Goal: Information Seeking & Learning: Find specific fact

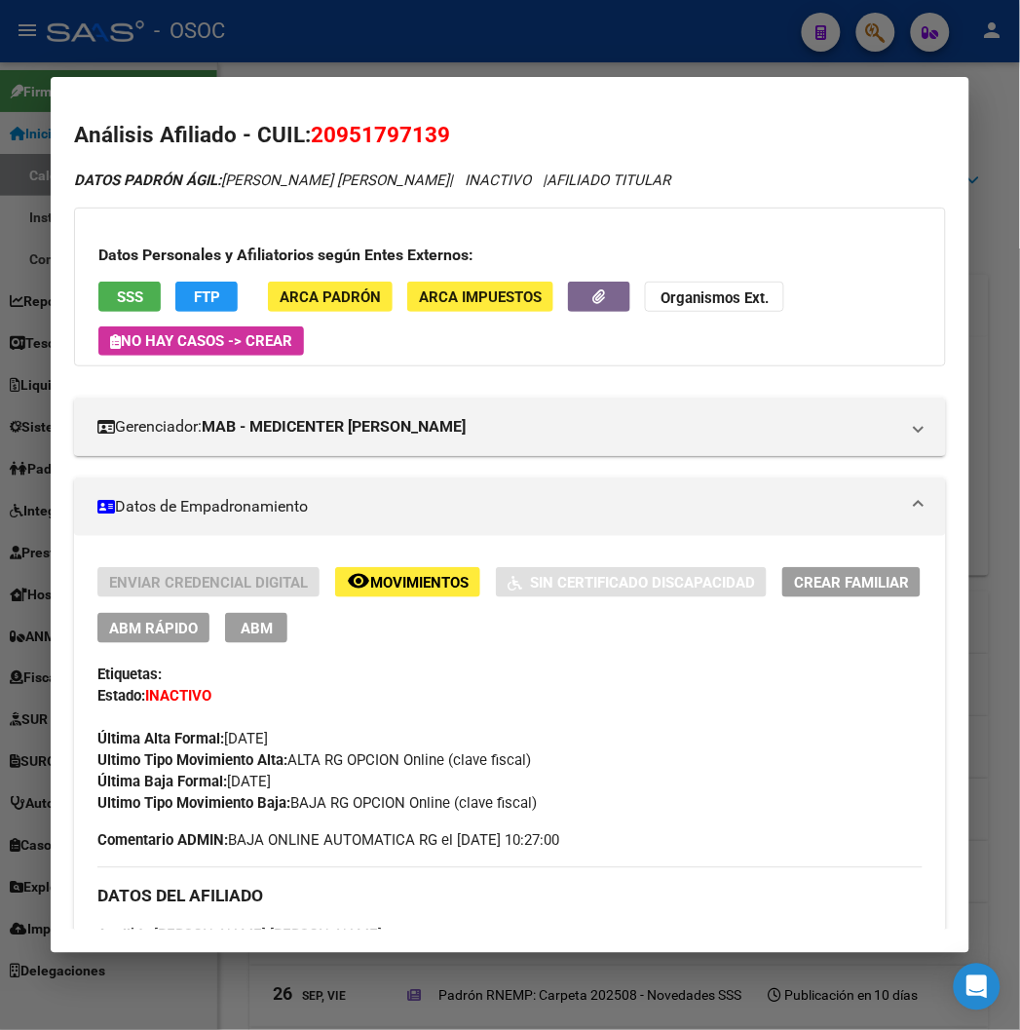
scroll to position [497, 0]
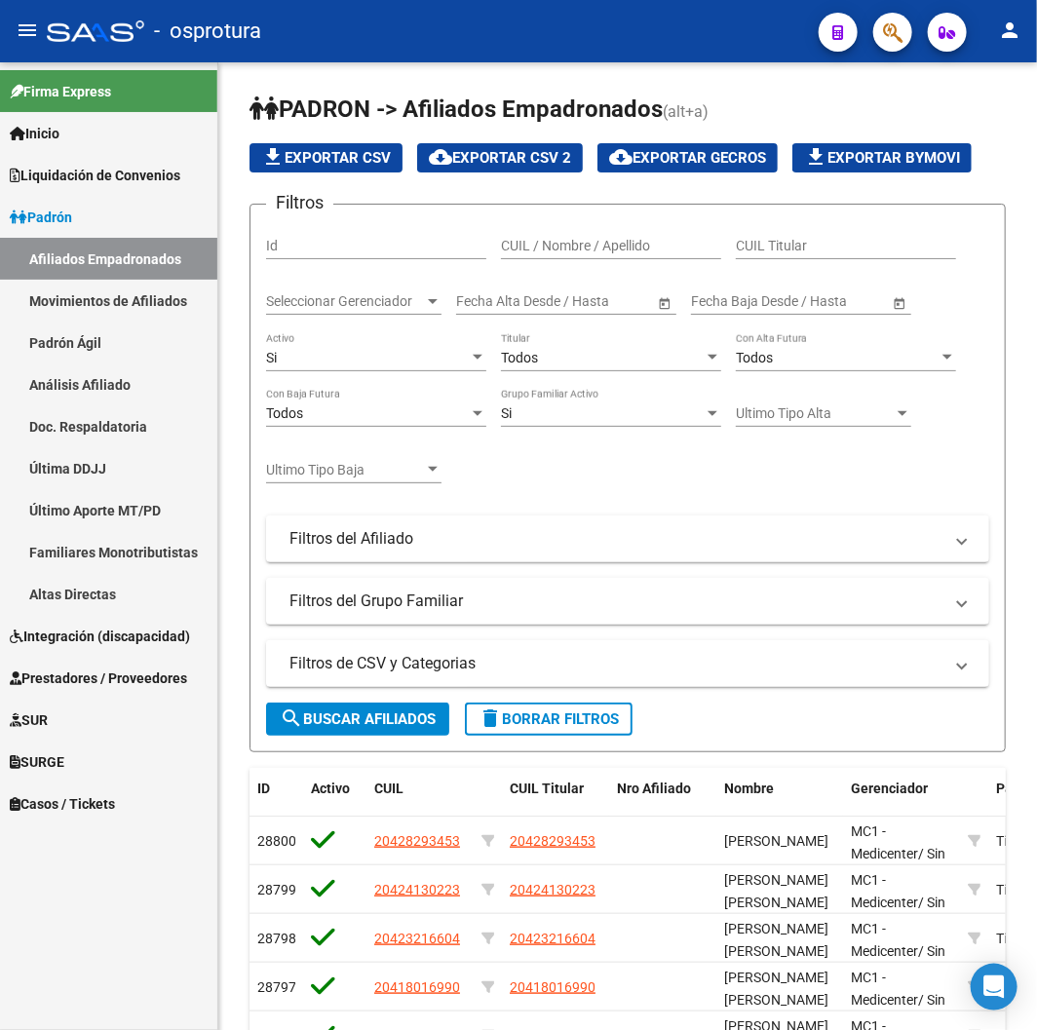
scroll to position [407, 0]
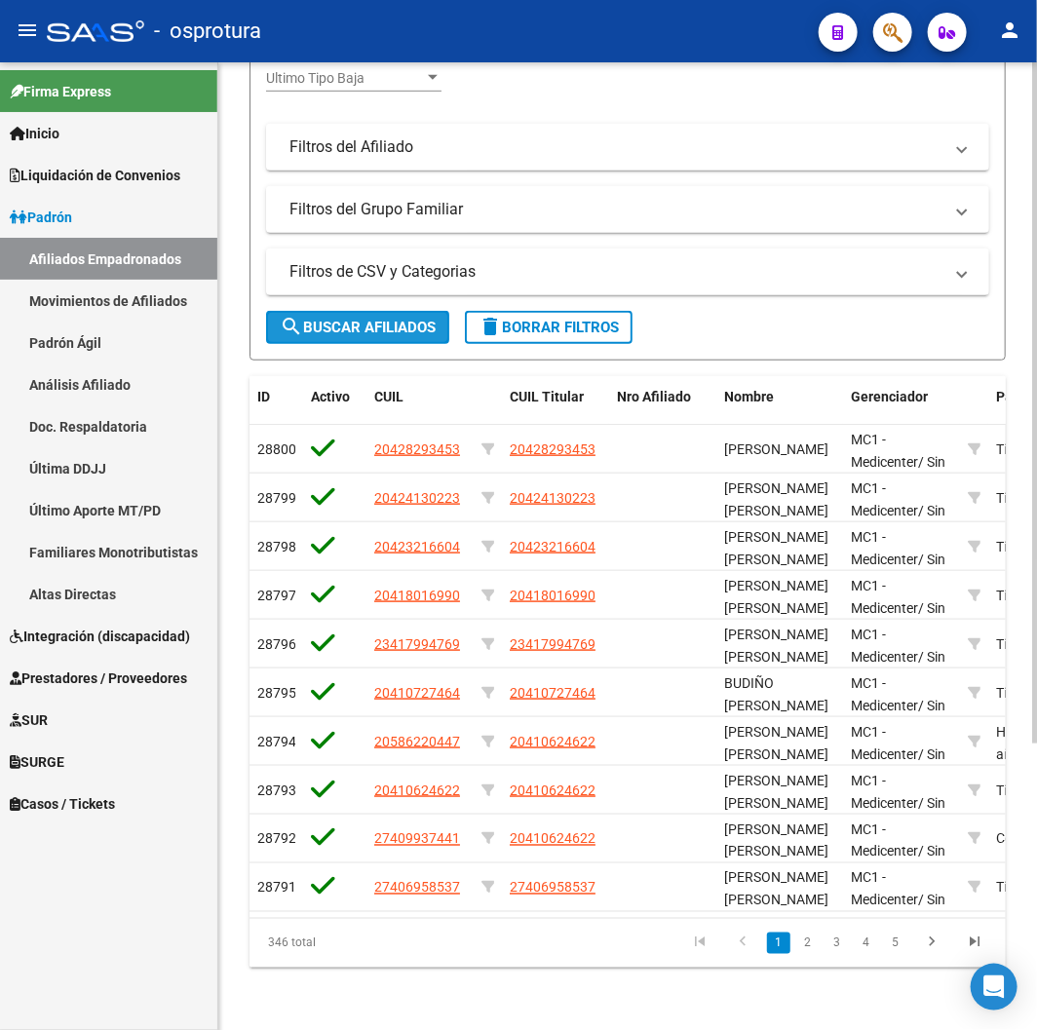
click at [394, 319] on span "search Buscar Afiliados" at bounding box center [358, 328] width 156 height 18
click at [274, 311] on button "search Buscar Afiliados" at bounding box center [357, 327] width 183 height 33
click at [378, 311] on button "search Buscar Afiliados" at bounding box center [357, 327] width 183 height 33
click at [373, 319] on span "search Buscar Afiliados" at bounding box center [358, 328] width 156 height 18
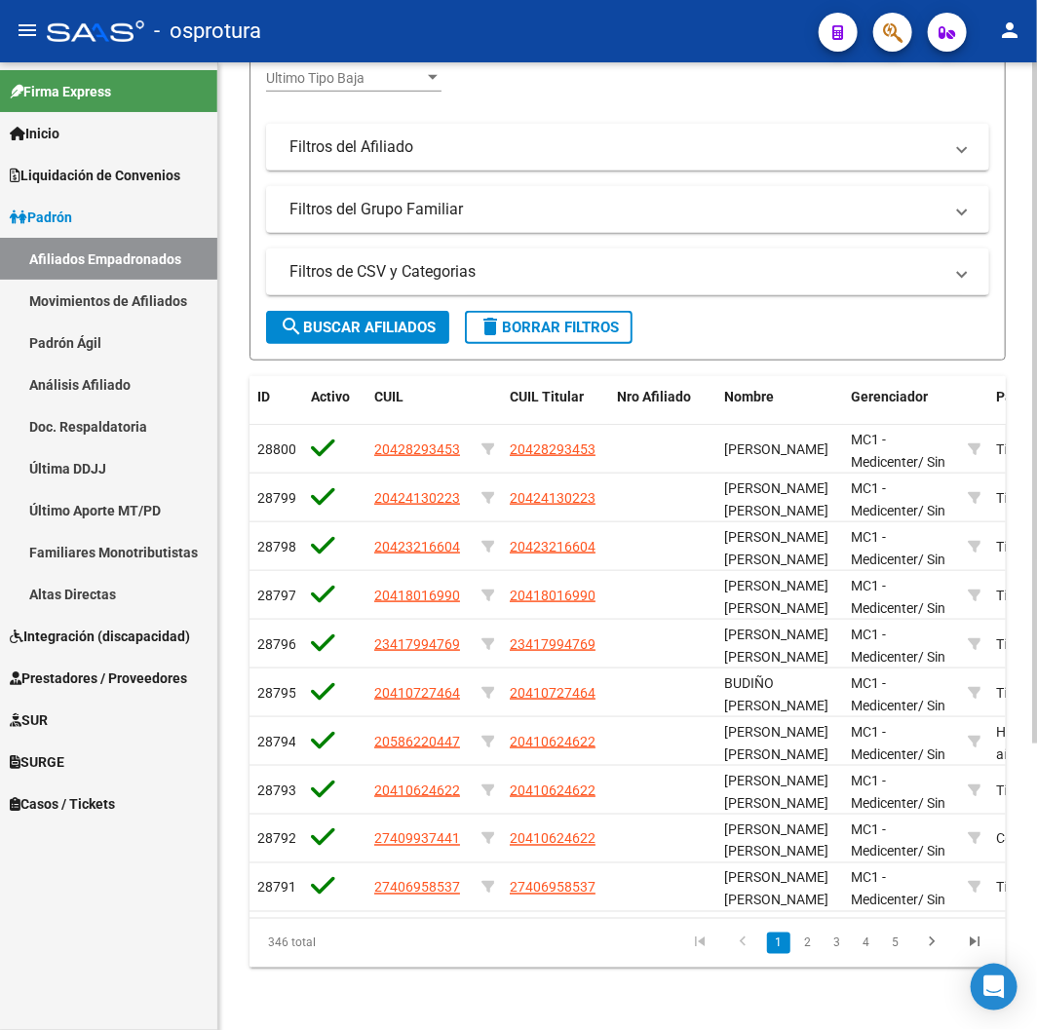
click at [348, 326] on button "search Buscar Afiliados" at bounding box center [357, 327] width 183 height 33
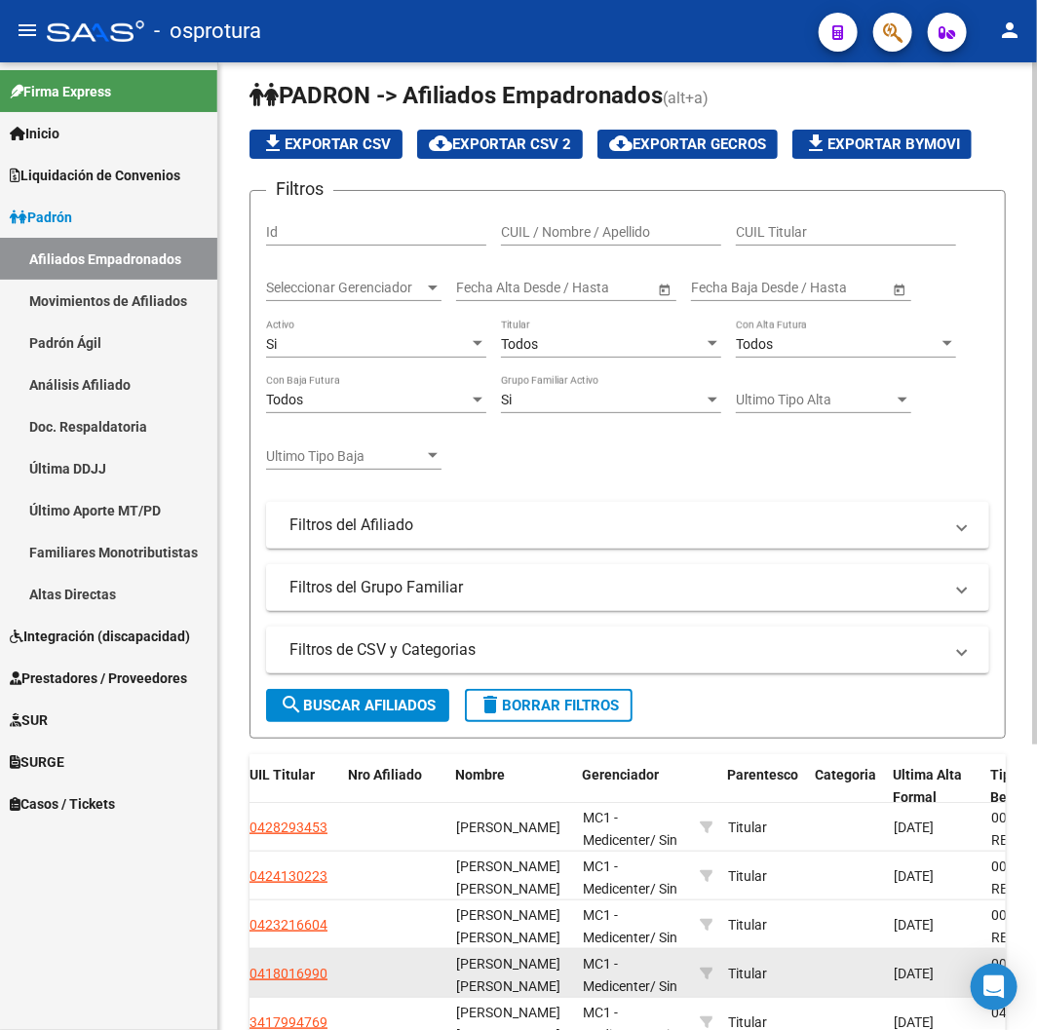
scroll to position [0, 0]
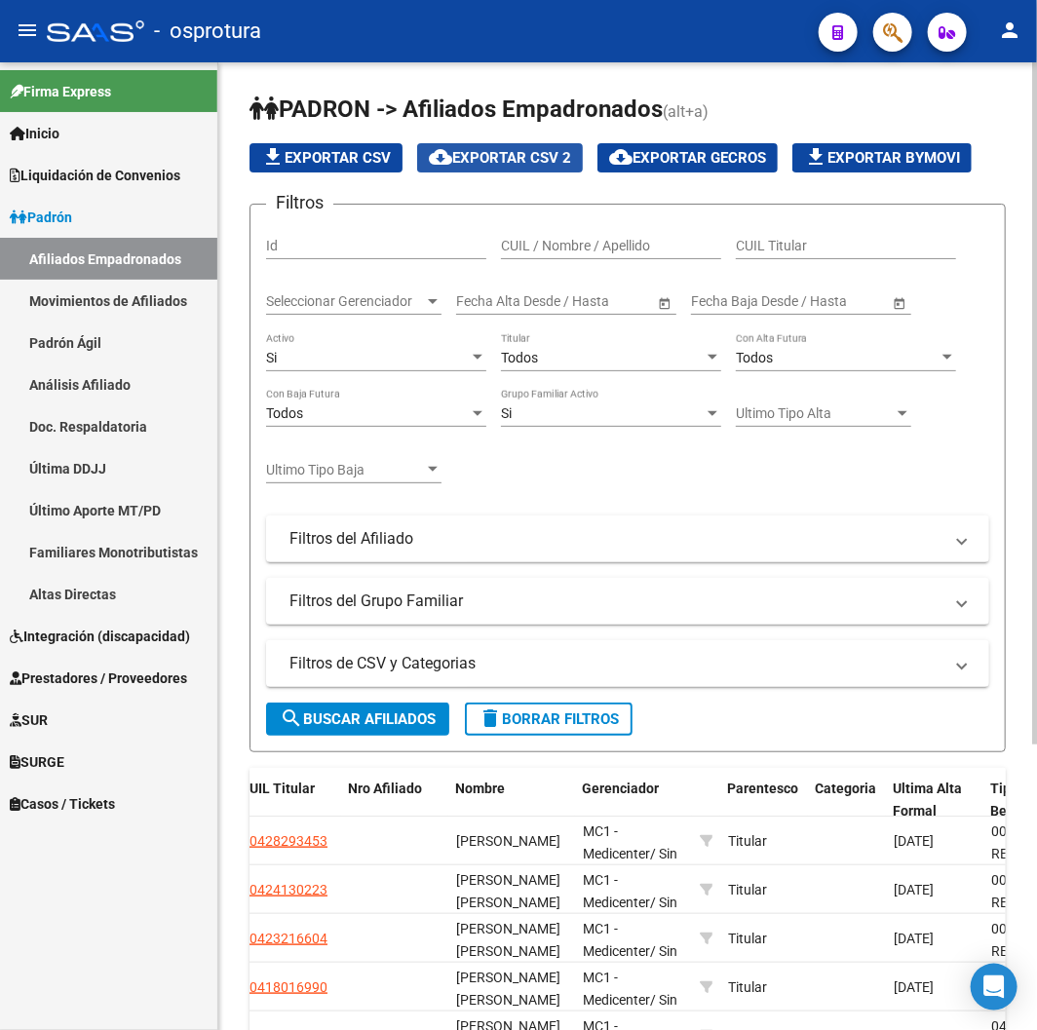
click at [568, 143] on button "cloud_download Exportar CSV 2" at bounding box center [500, 157] width 166 height 29
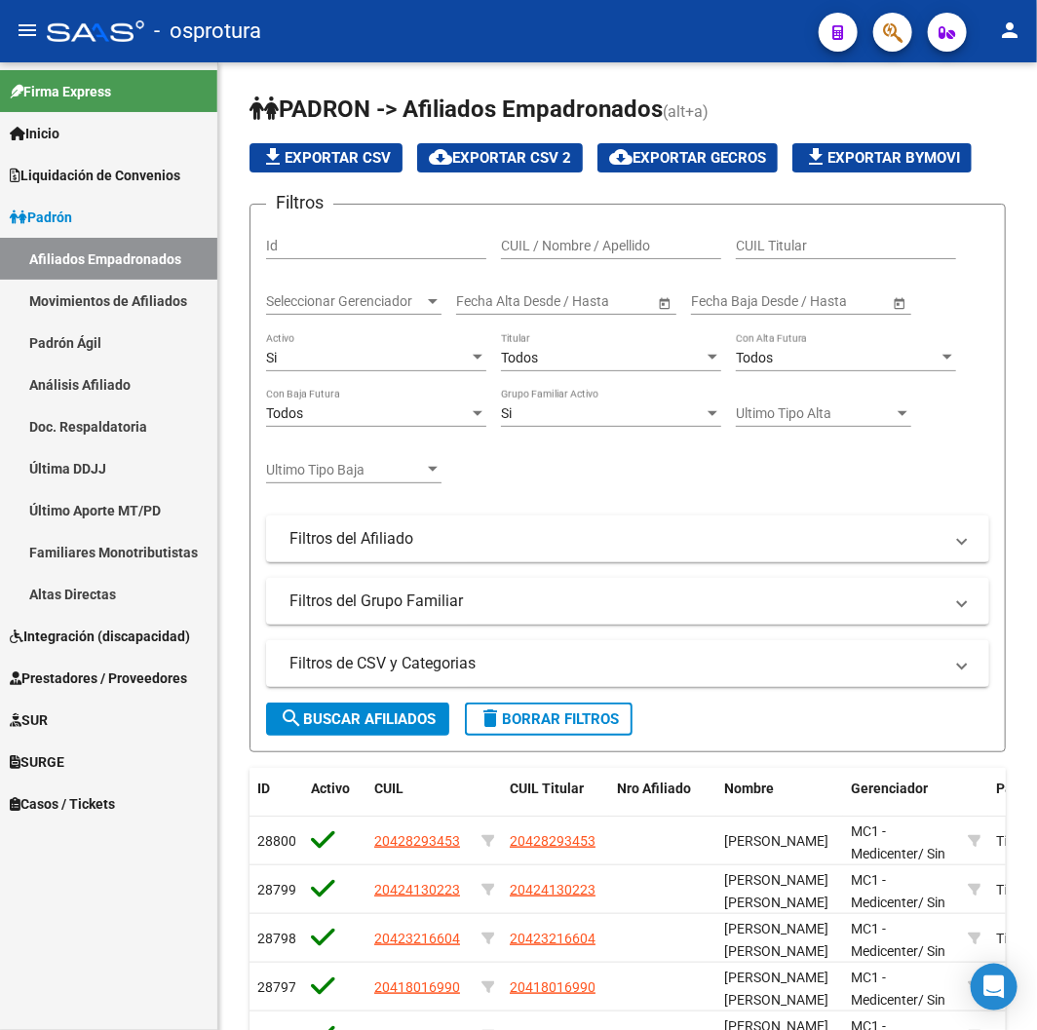
click at [892, 40] on icon "button" at bounding box center [892, 32] width 19 height 22
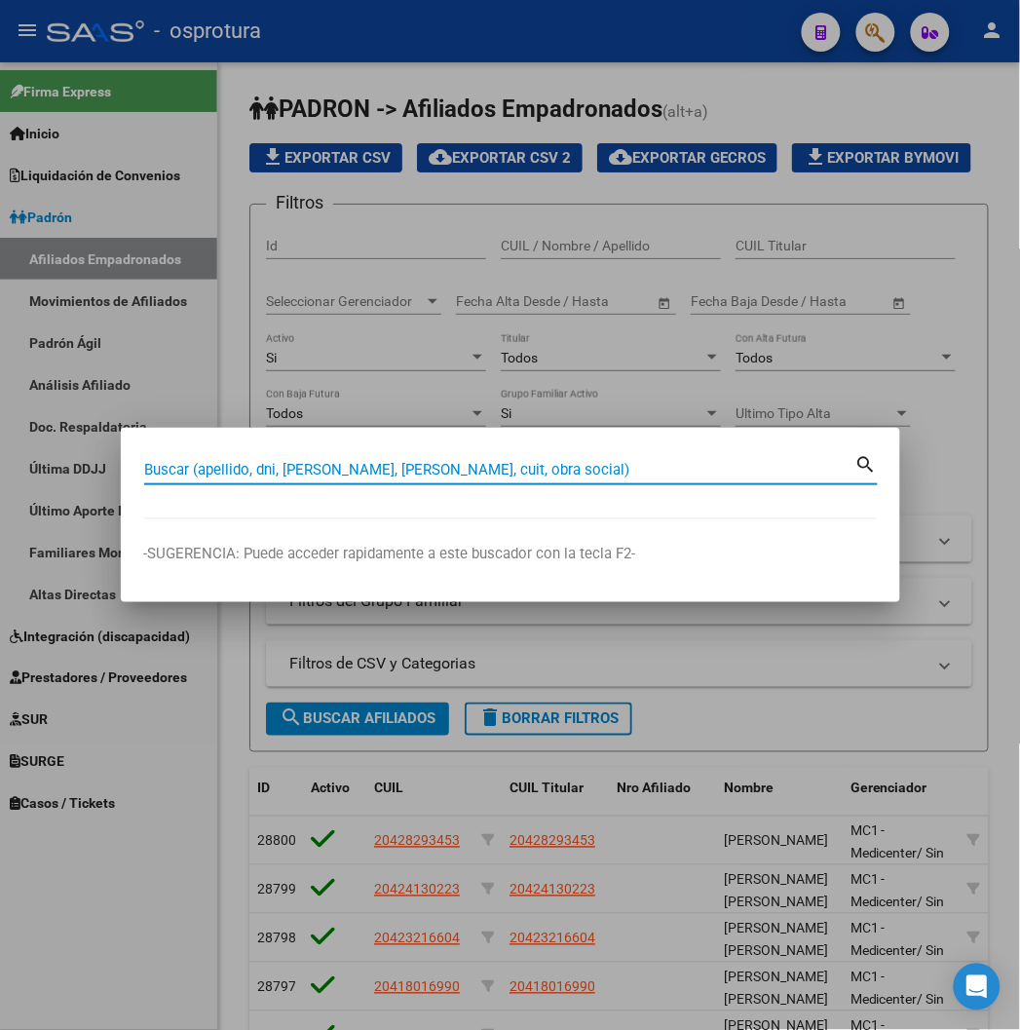
paste input "23238612"
type input "23238612"
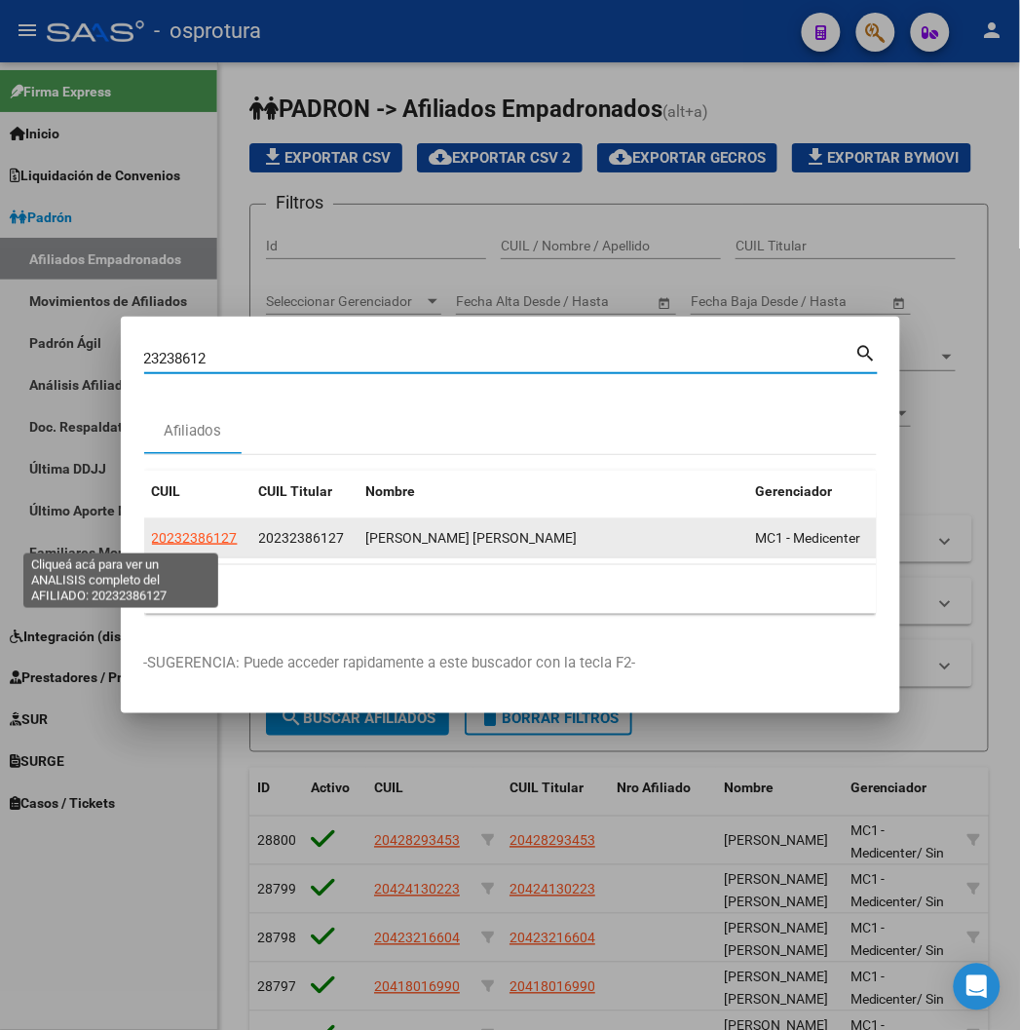
click at [152, 542] on span "20232386127" at bounding box center [195, 538] width 86 height 16
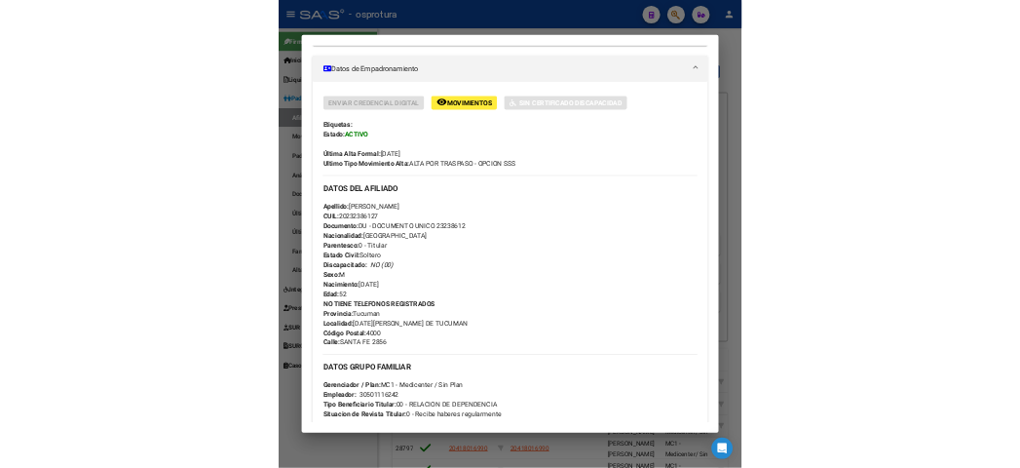
scroll to position [649, 0]
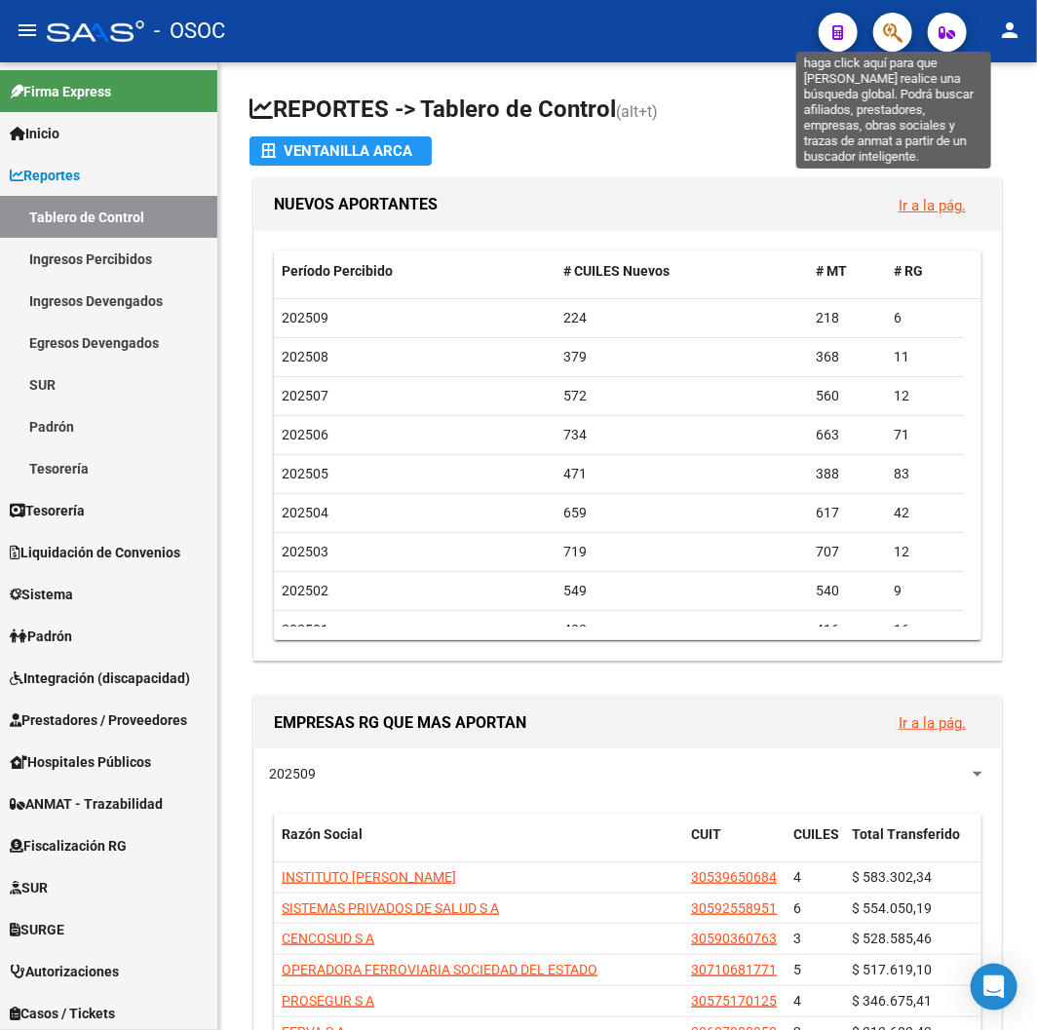
click at [894, 34] on icon "button" at bounding box center [892, 32] width 19 height 22
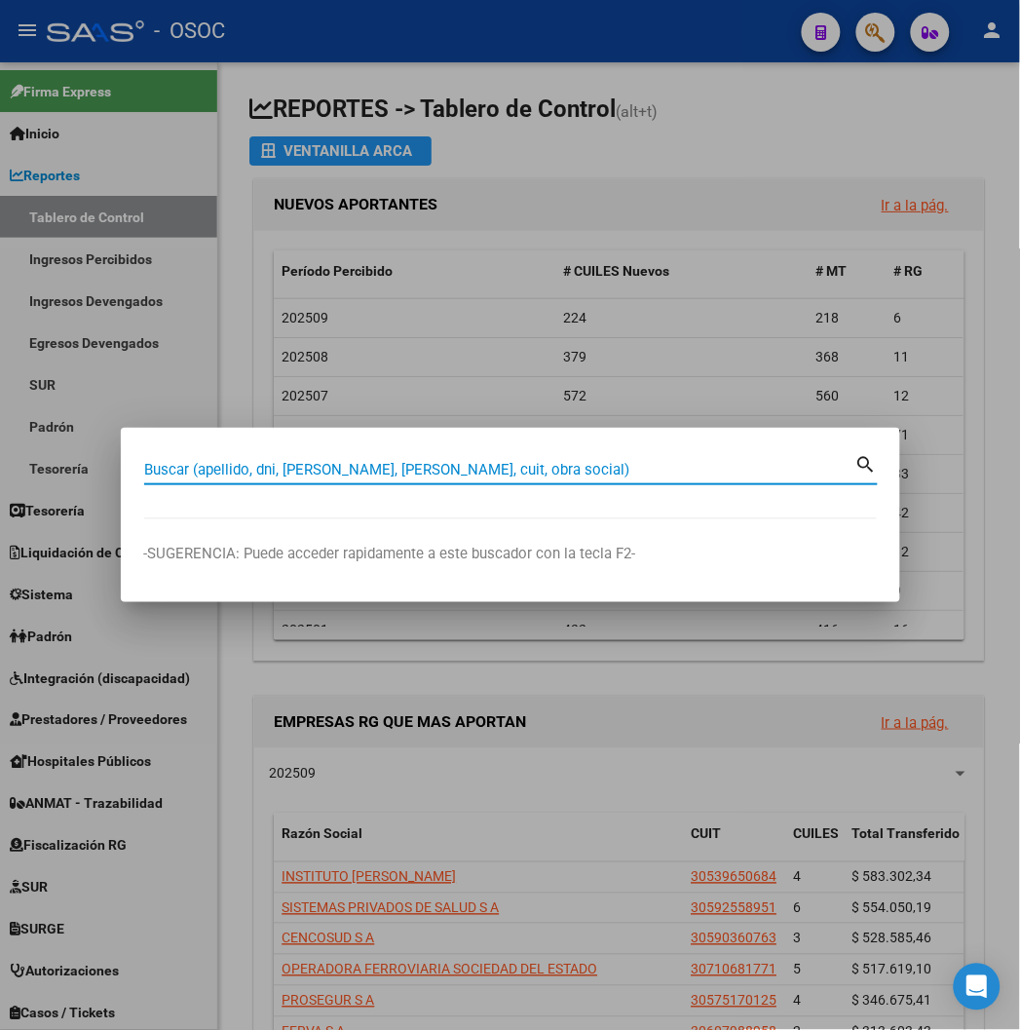
paste input "20342120181"
type input "20342120181"
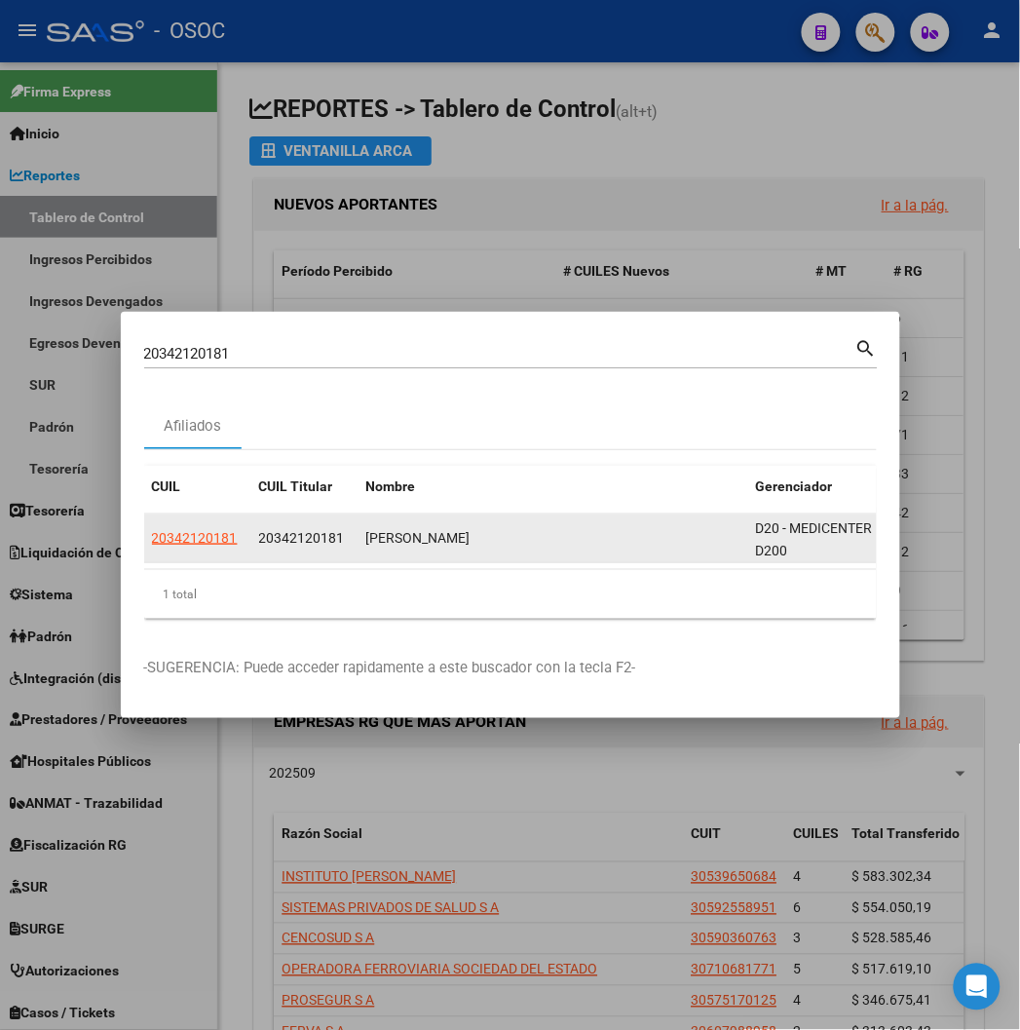
click at [144, 527] on datatable-body-cell "20342120181" at bounding box center [197, 539] width 107 height 48
click at [152, 533] on span "20342120181" at bounding box center [195, 538] width 86 height 16
copy span "2"
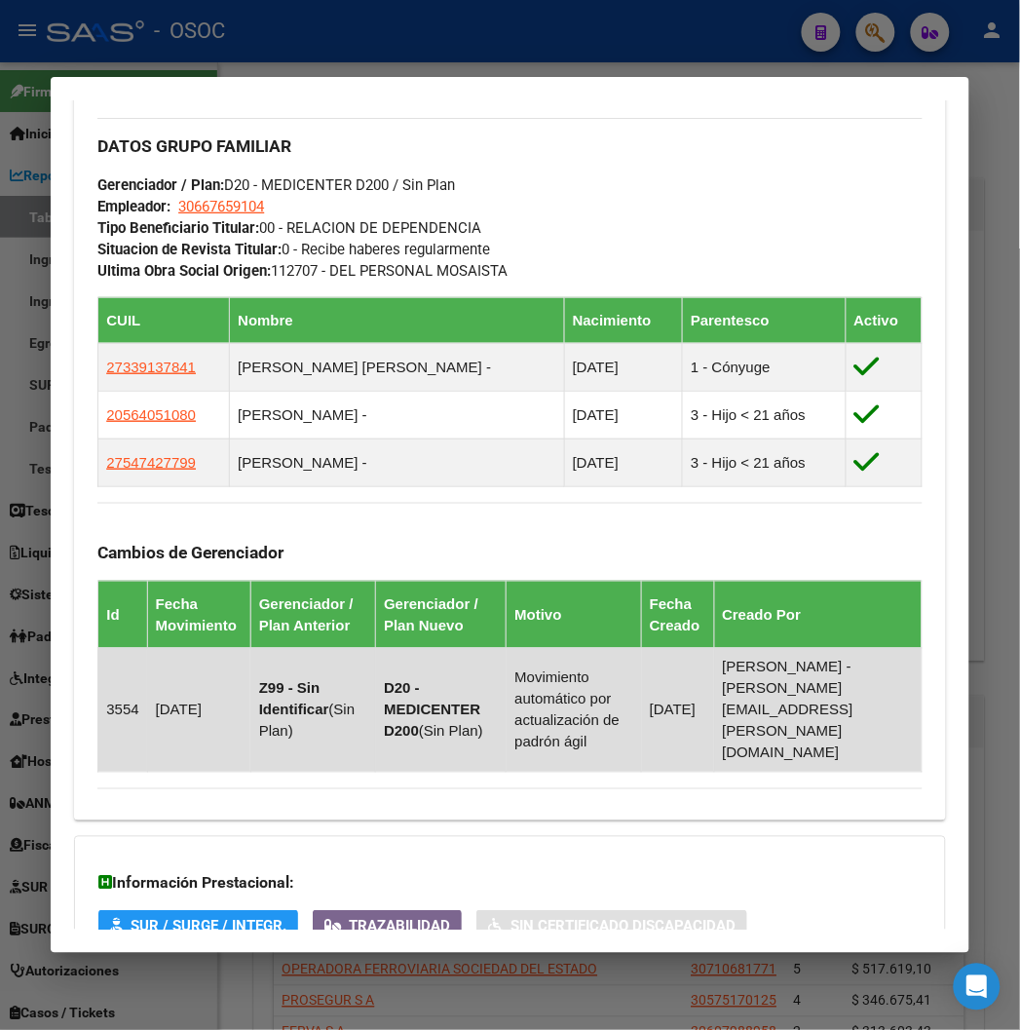
scroll to position [1288, 0]
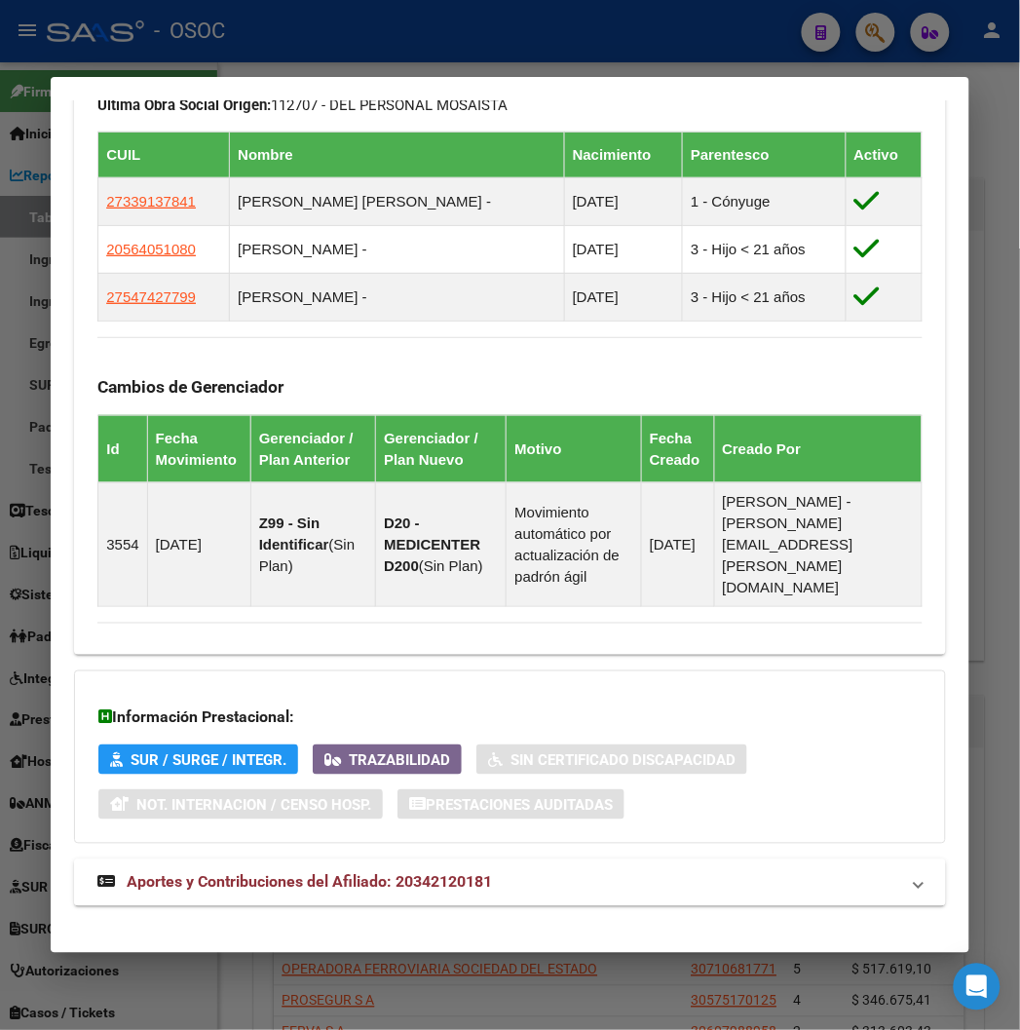
click at [307, 873] on span "Aportes y Contribuciones del Afiliado: 20342120181" at bounding box center [309, 882] width 365 height 19
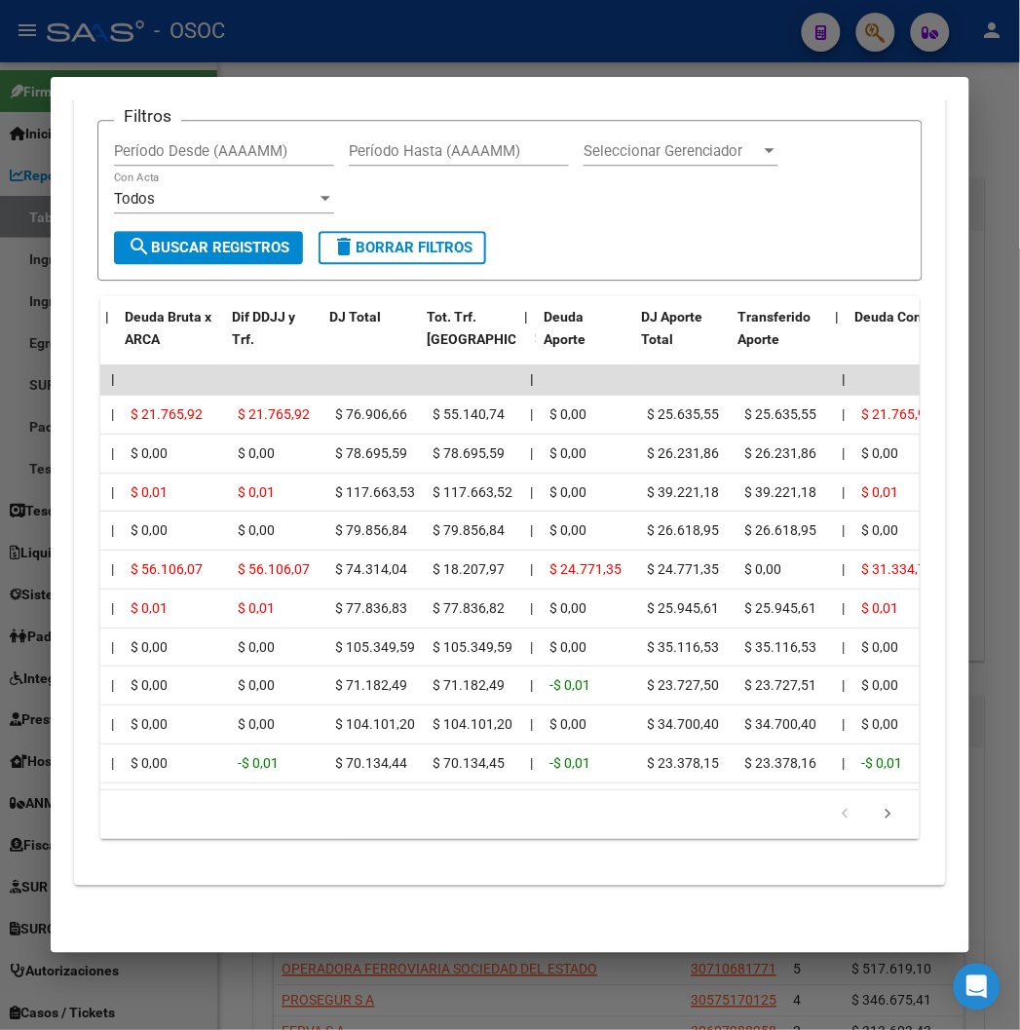
scroll to position [0, 398]
